Goal: Information Seeking & Learning: Check status

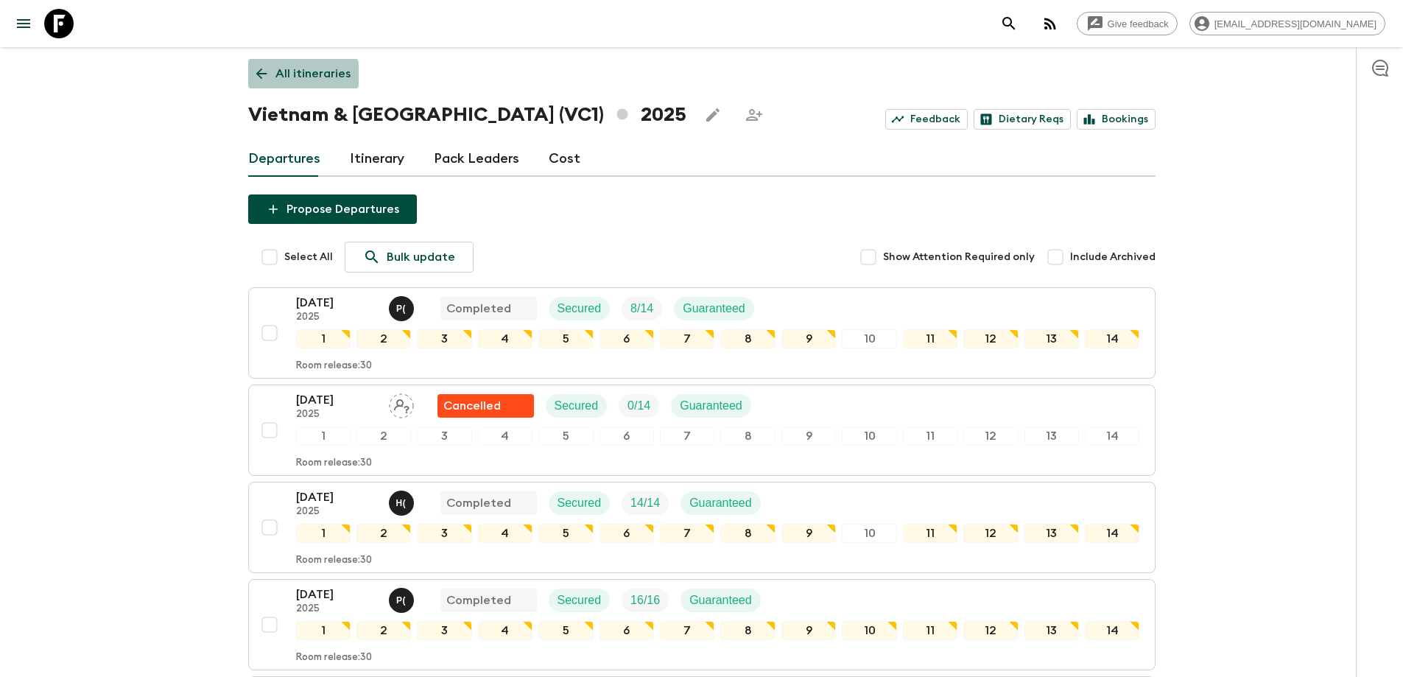
click at [259, 80] on icon at bounding box center [261, 74] width 16 height 16
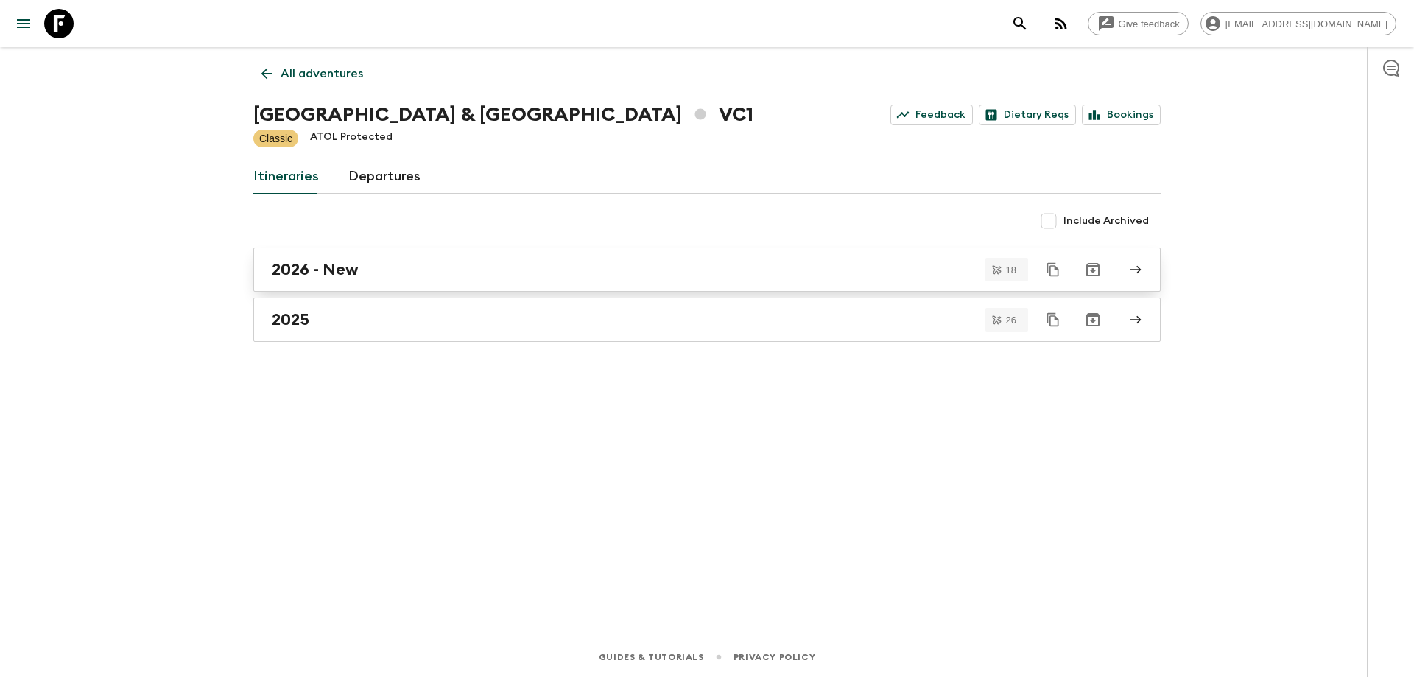
click at [372, 272] on div "2026 - New" at bounding box center [693, 269] width 843 height 19
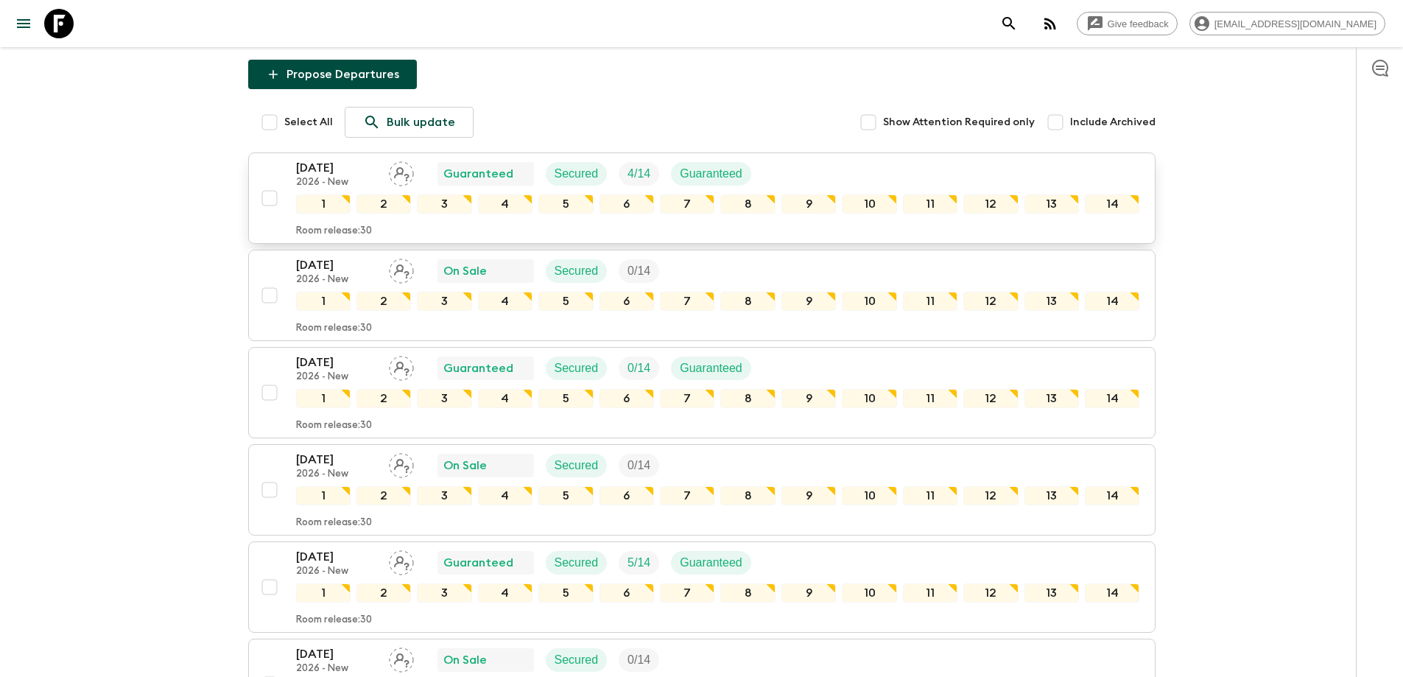
scroll to position [295, 0]
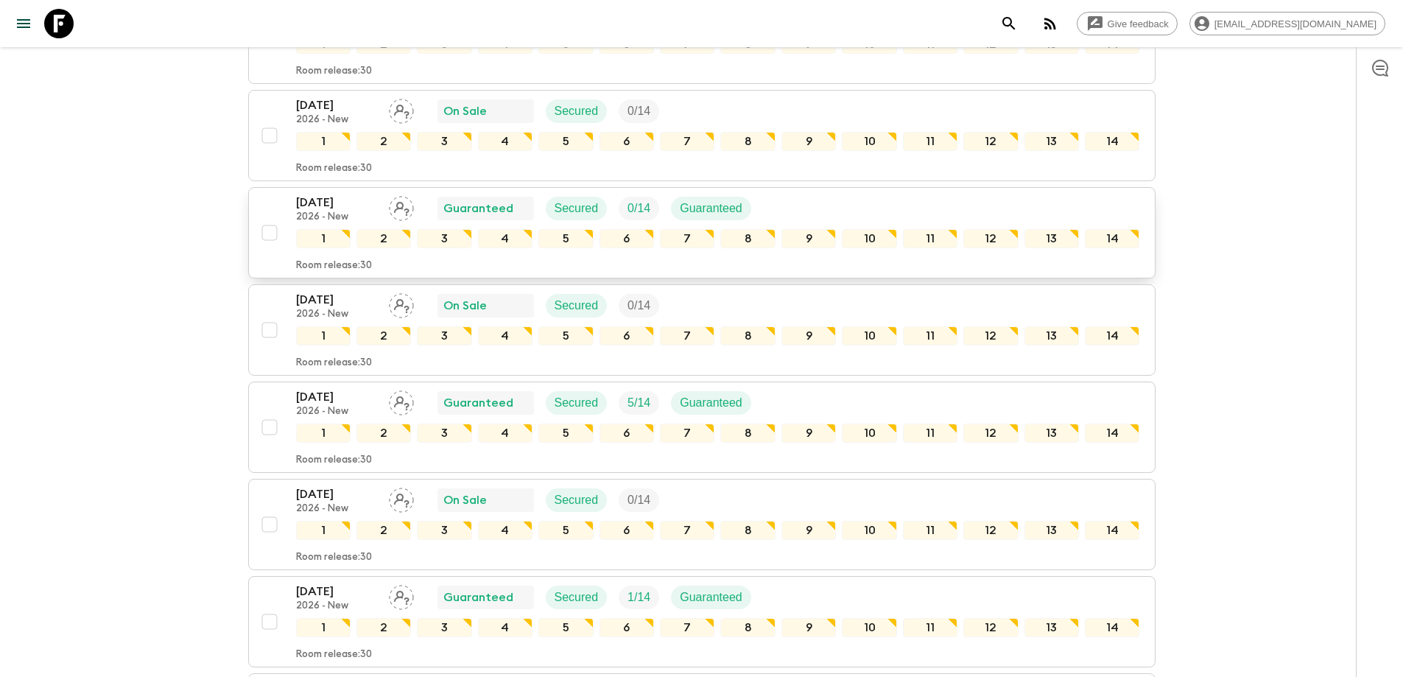
click at [685, 206] on p "Guaranteed" at bounding box center [711, 209] width 63 height 18
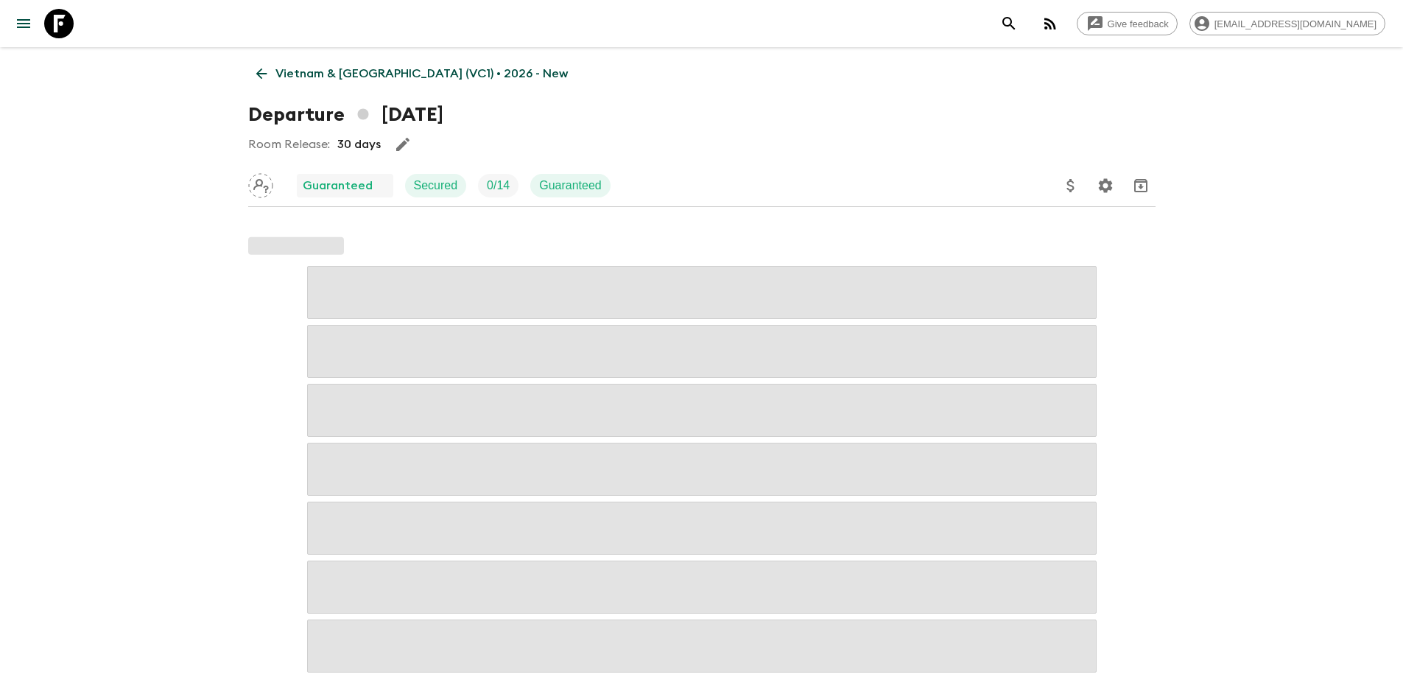
click at [544, 183] on p "Guaranteed" at bounding box center [570, 186] width 63 height 18
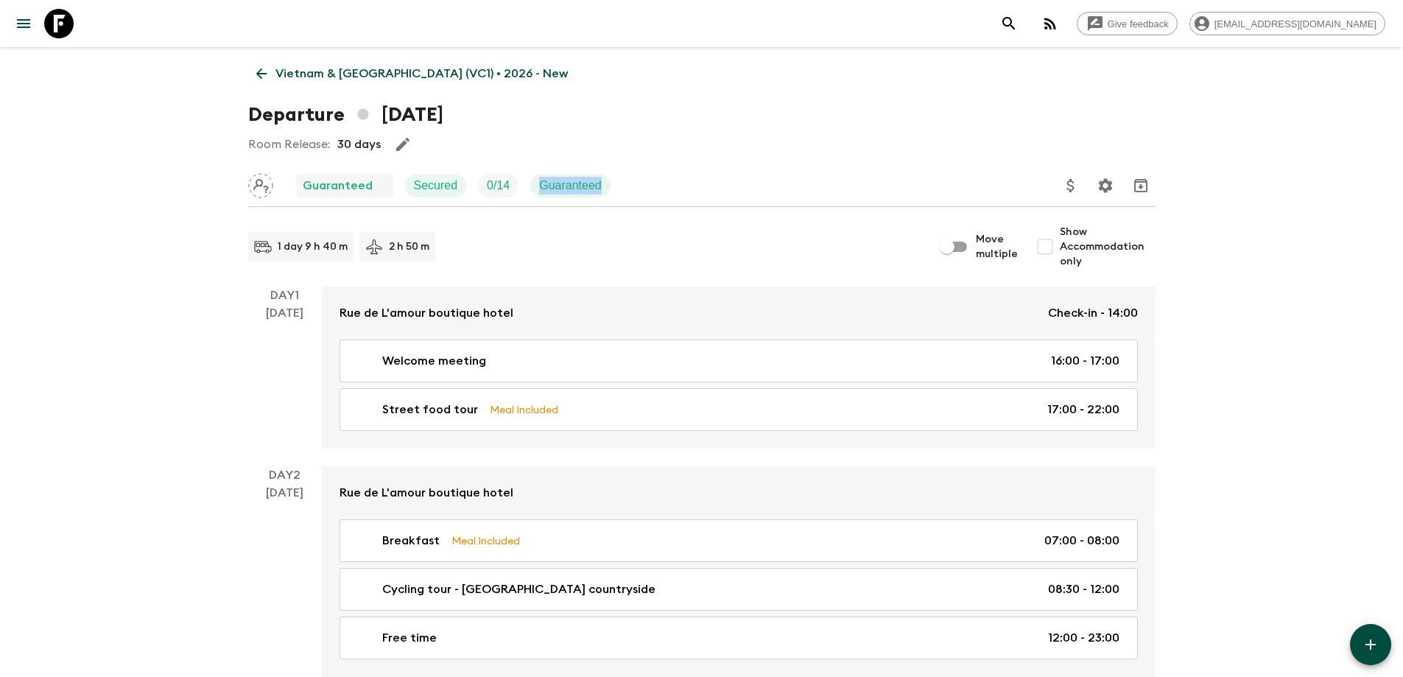
drag, startPoint x: 542, startPoint y: 183, endPoint x: 610, endPoint y: 189, distance: 68.0
click at [610, 189] on span "Guaranteed" at bounding box center [570, 186] width 80 height 18
copy p "Guaranteed"
click at [256, 78] on icon at bounding box center [261, 74] width 16 height 16
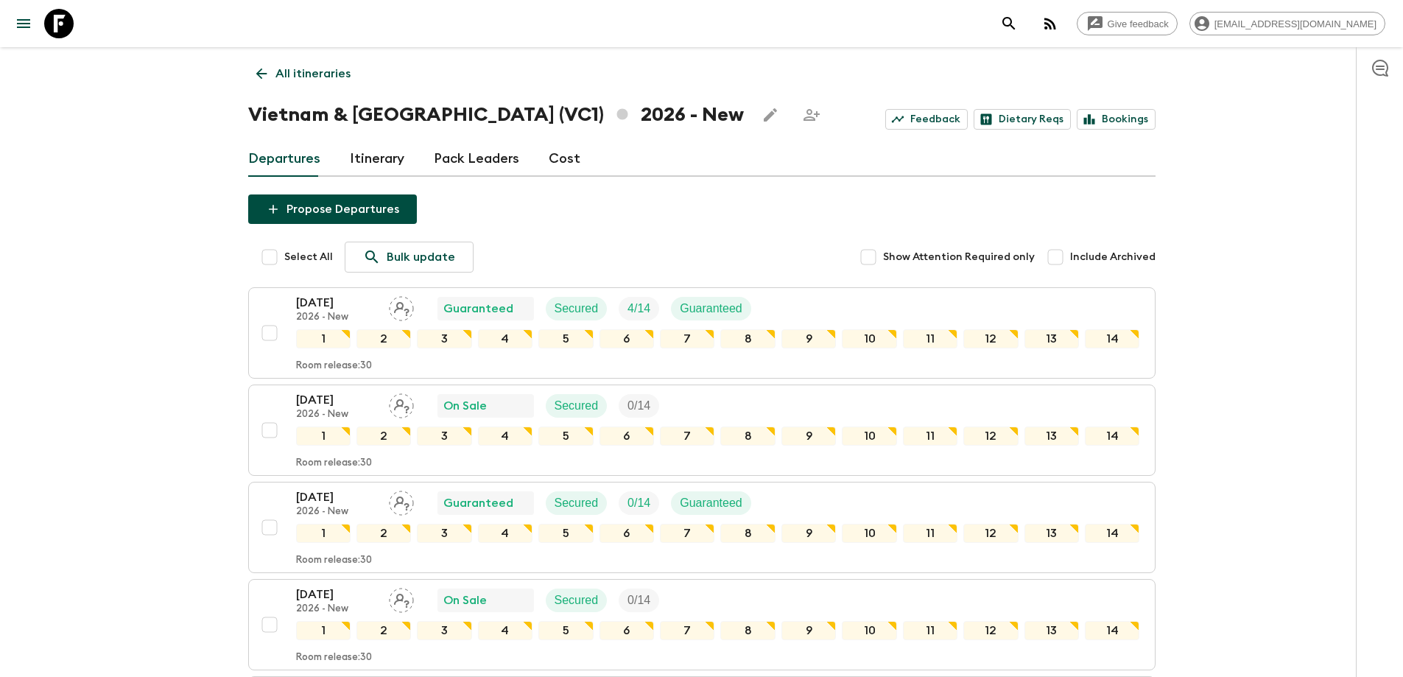
click at [262, 77] on icon at bounding box center [261, 74] width 16 height 16
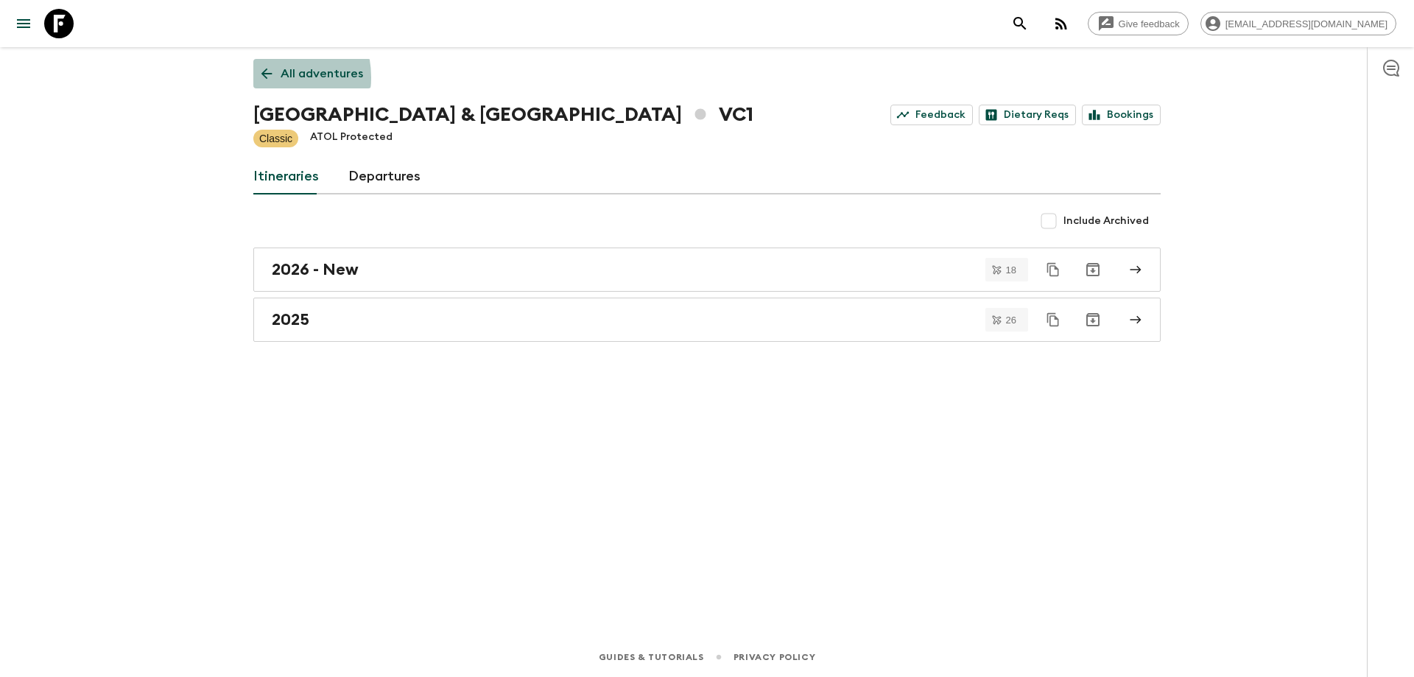
click at [262, 77] on icon at bounding box center [267, 74] width 16 height 16
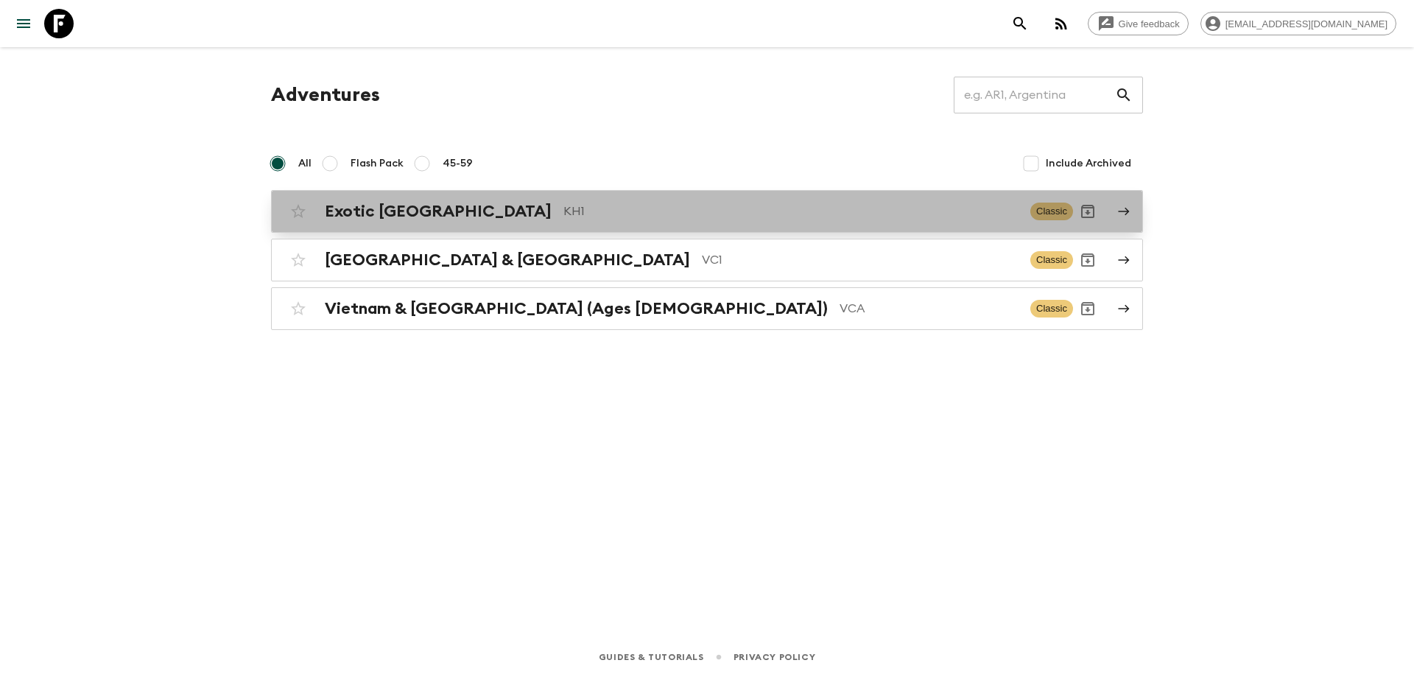
click at [436, 212] on h2 "Exotic [GEOGRAPHIC_DATA]" at bounding box center [438, 211] width 227 height 19
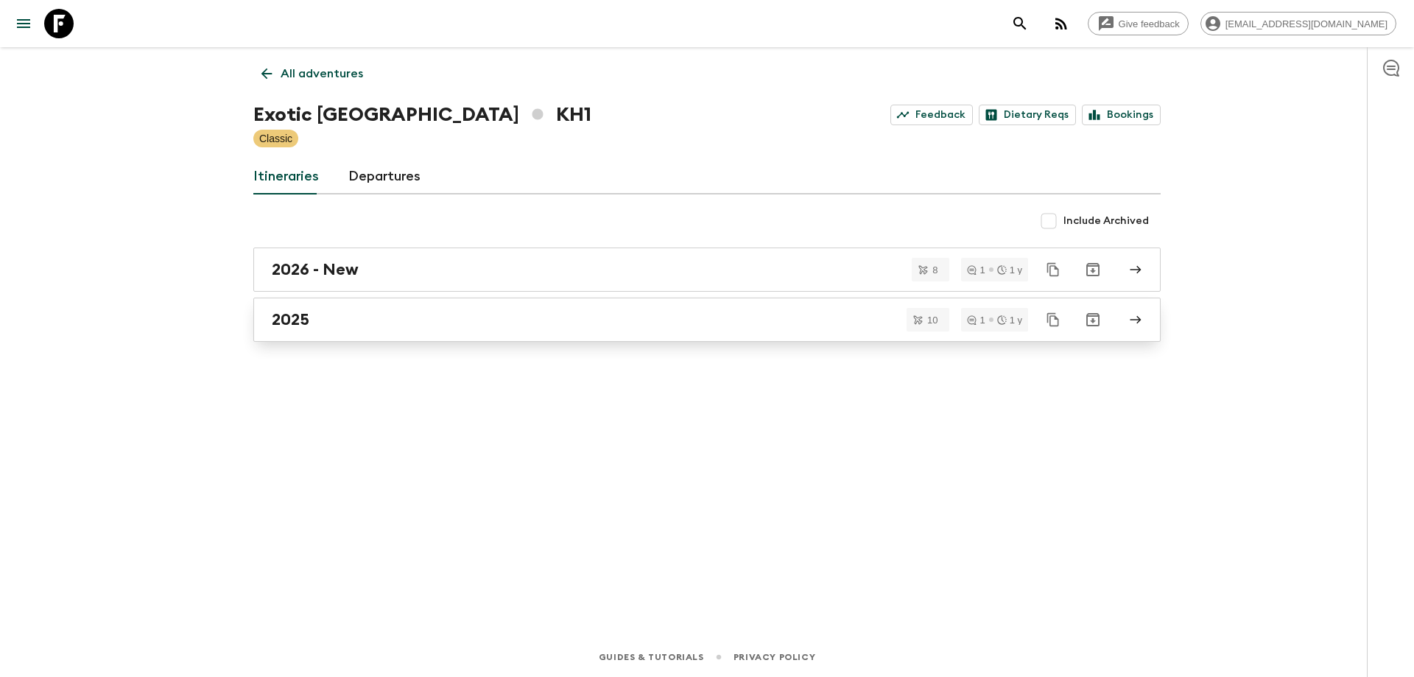
click at [385, 326] on div "2025" at bounding box center [693, 319] width 843 height 19
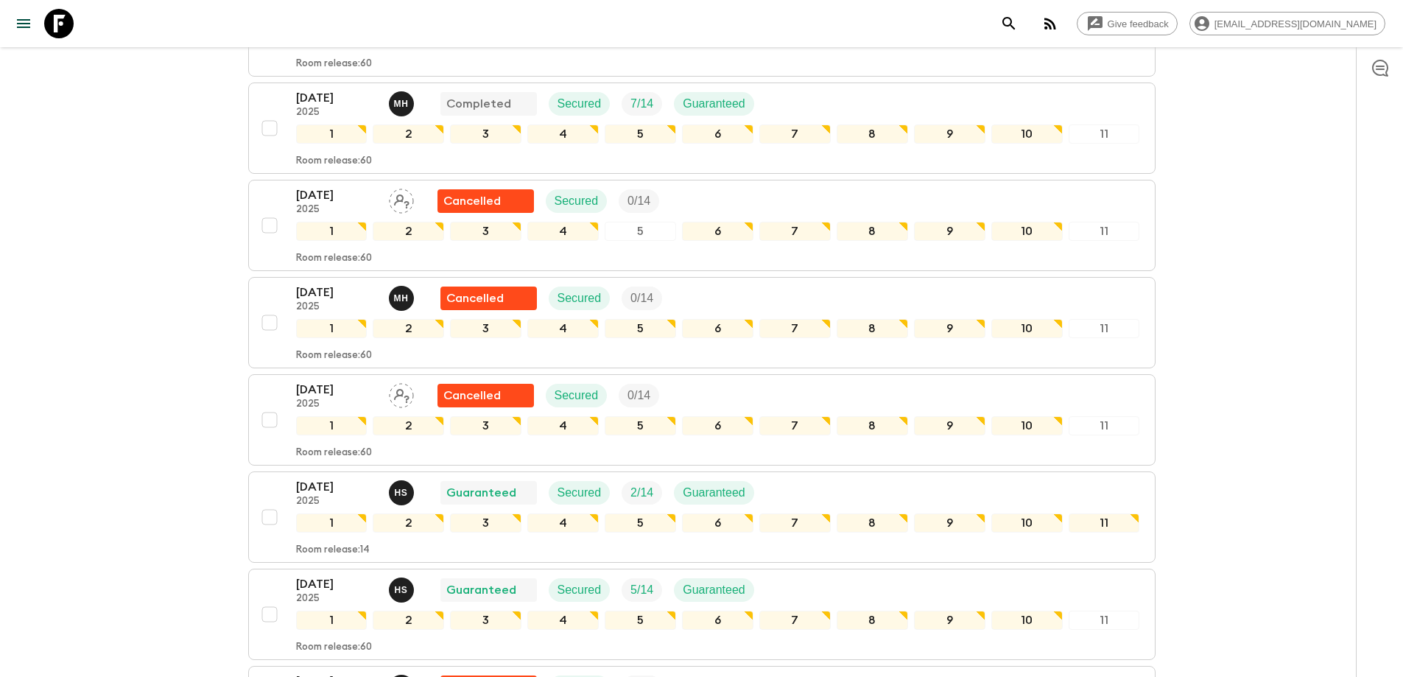
scroll to position [442, 0]
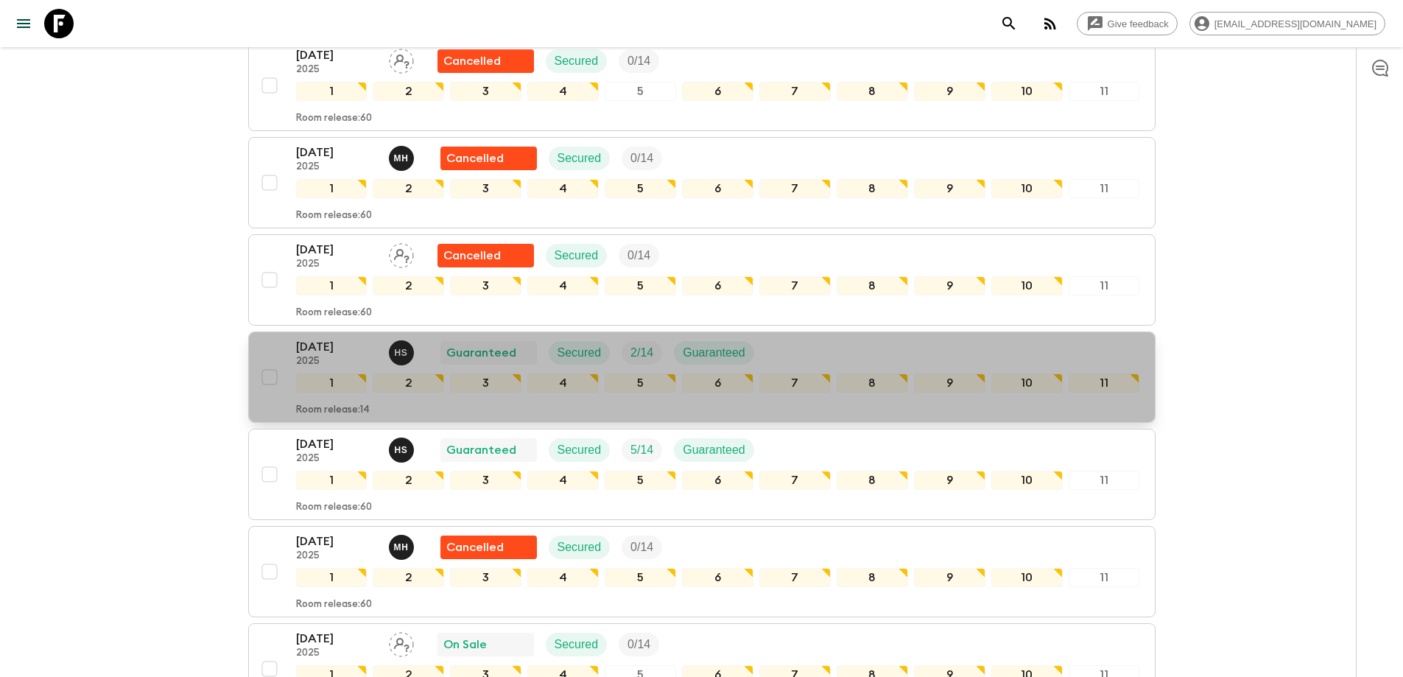
click at [310, 355] on p "[DATE]" at bounding box center [336, 347] width 81 height 18
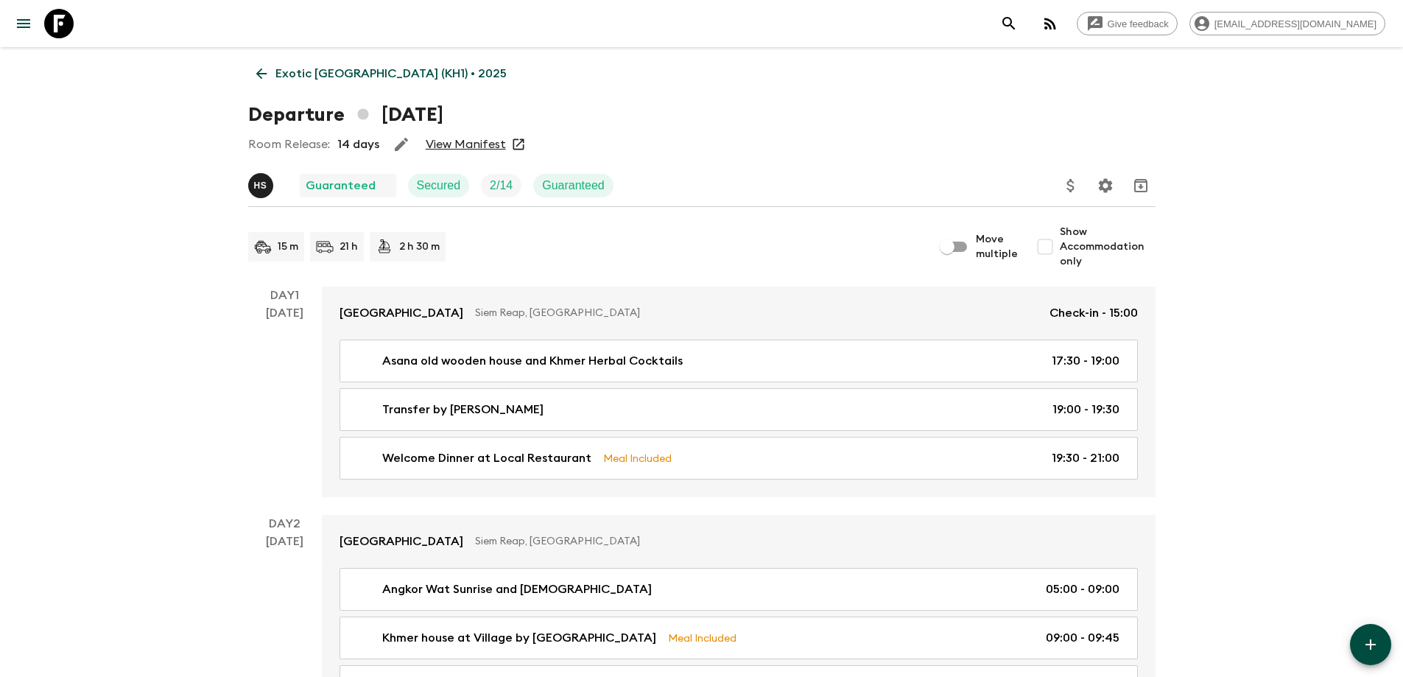
click at [443, 144] on link "View Manifest" at bounding box center [466, 144] width 80 height 15
